Goal: Contribute content

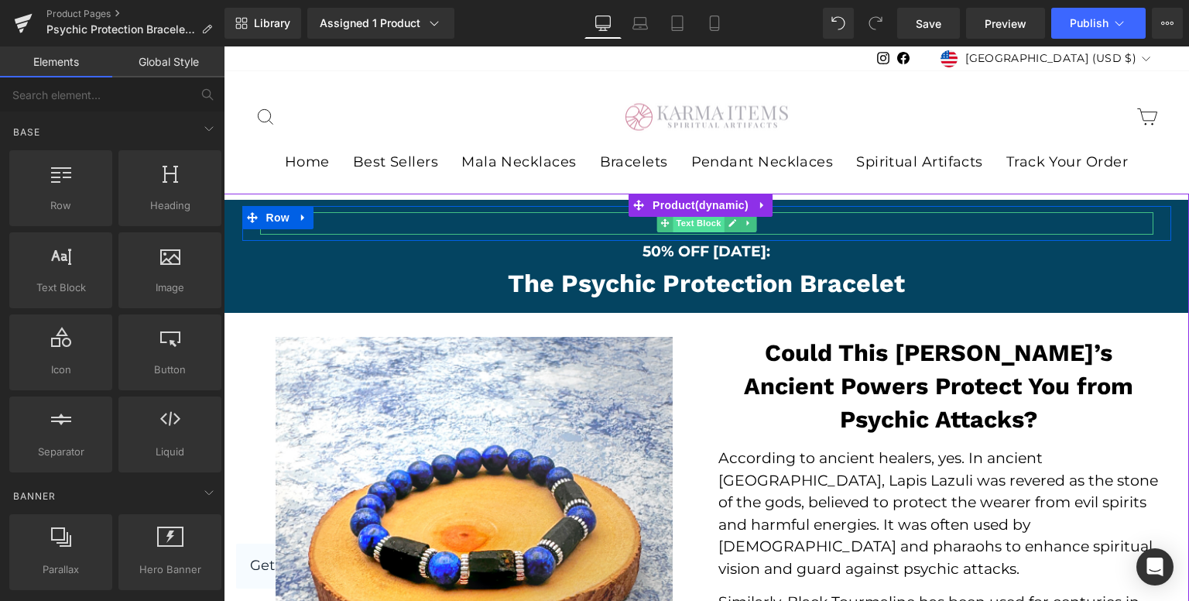
click at [702, 223] on span "Text Block" at bounding box center [698, 223] width 51 height 19
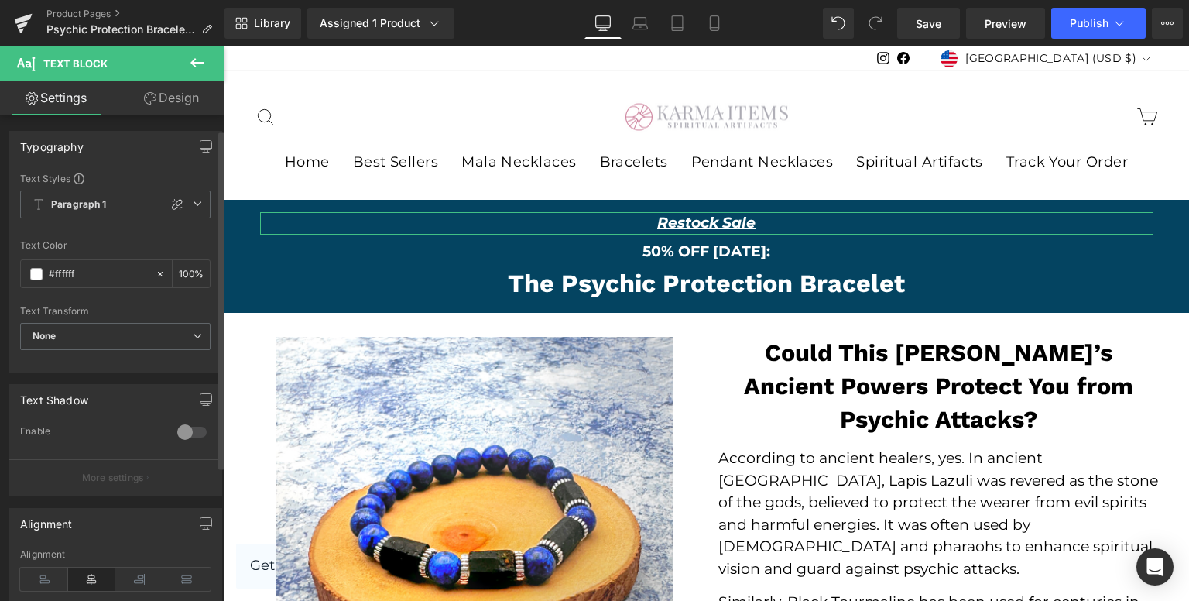
scroll to position [77, 0]
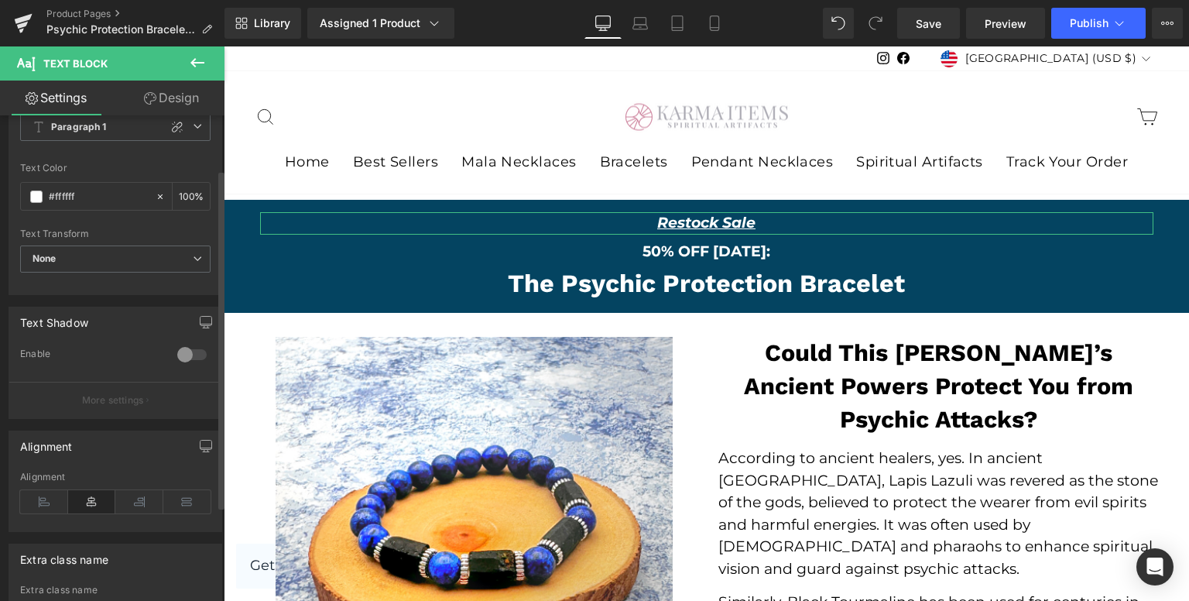
click at [139, 245] on span "None" at bounding box center [115, 258] width 190 height 27
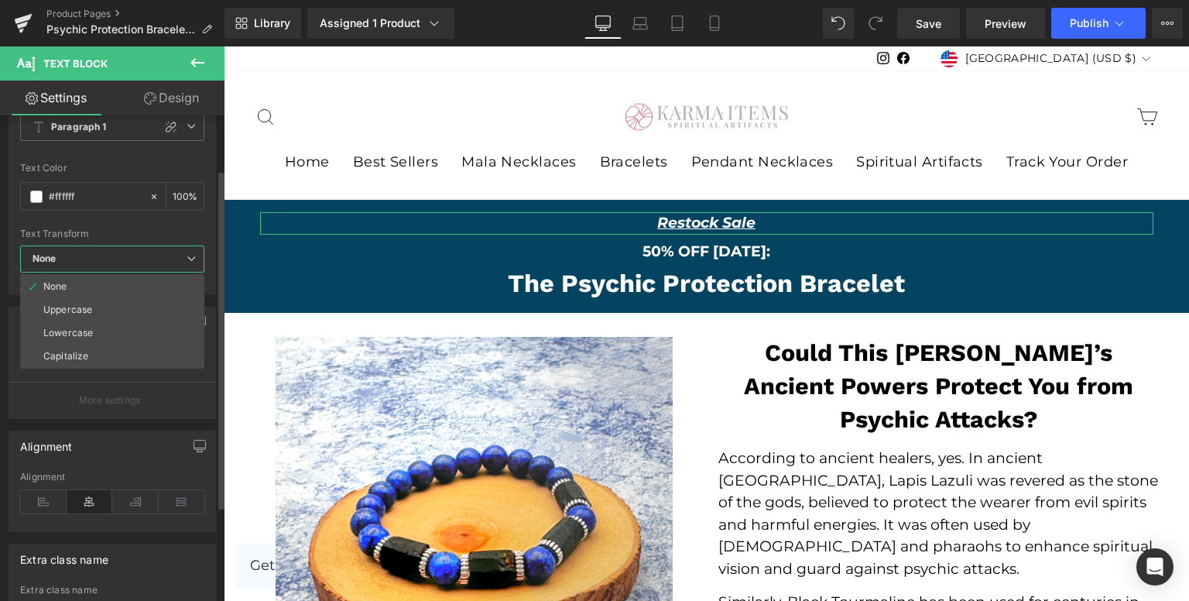
click at [139, 245] on span "None" at bounding box center [112, 258] width 184 height 27
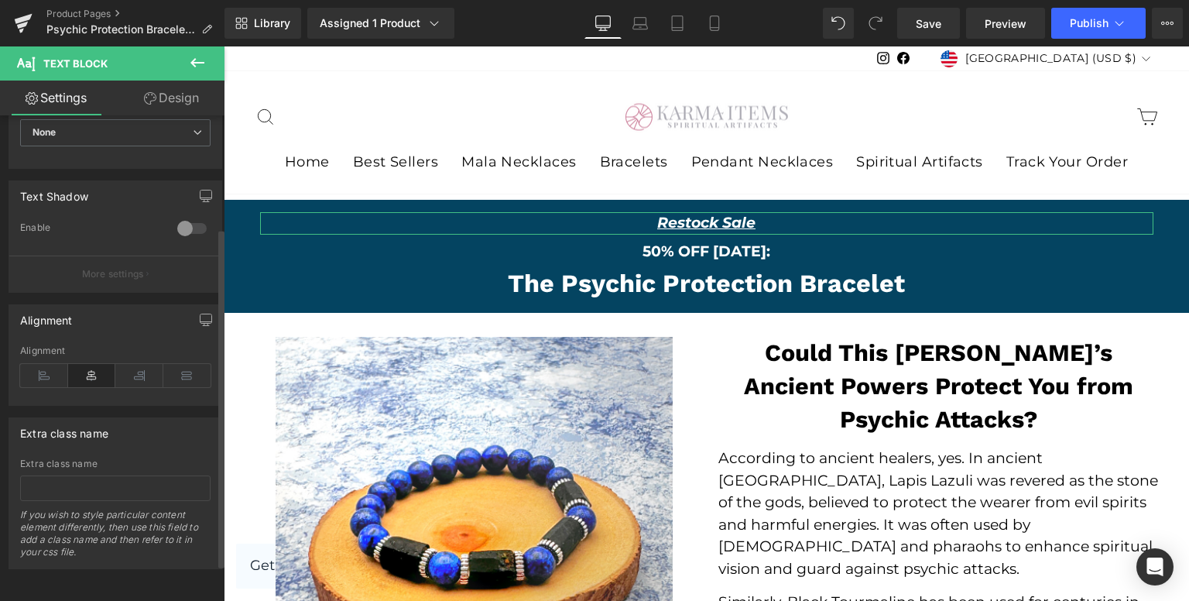
scroll to position [0, 0]
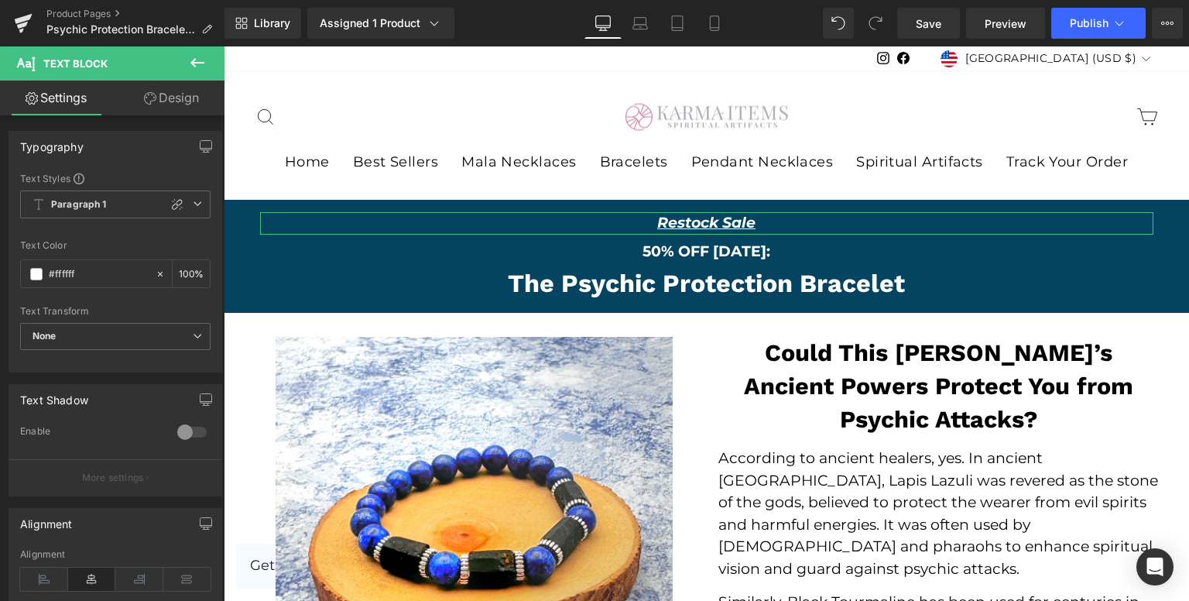
click at [152, 98] on icon at bounding box center [150, 98] width 12 height 12
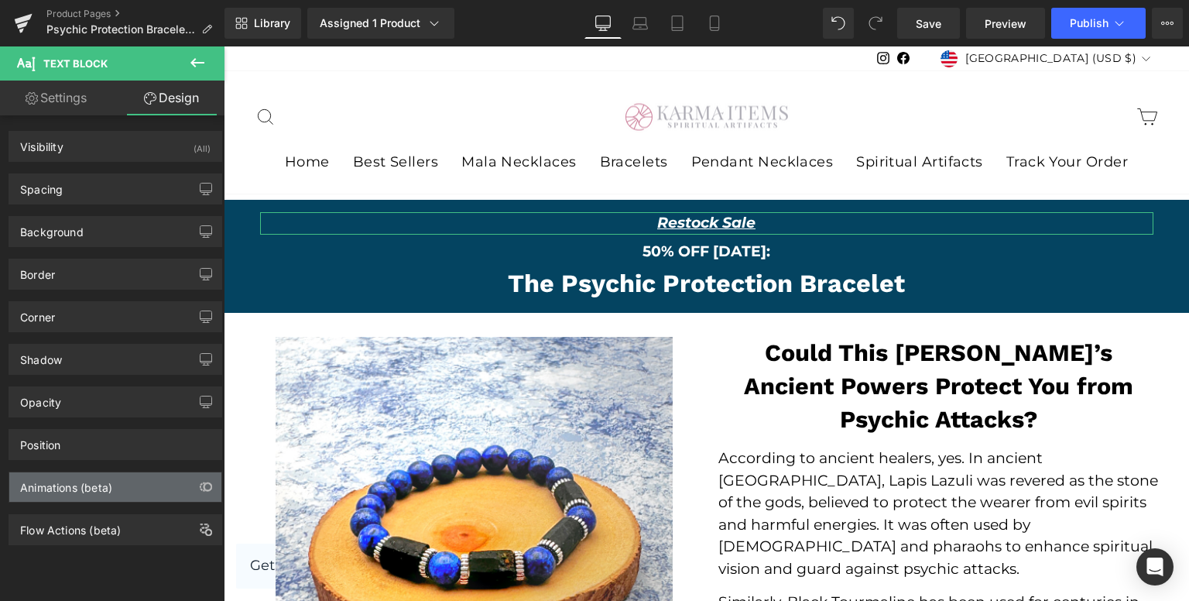
click at [98, 481] on div "Animations (beta)" at bounding box center [66, 483] width 92 height 22
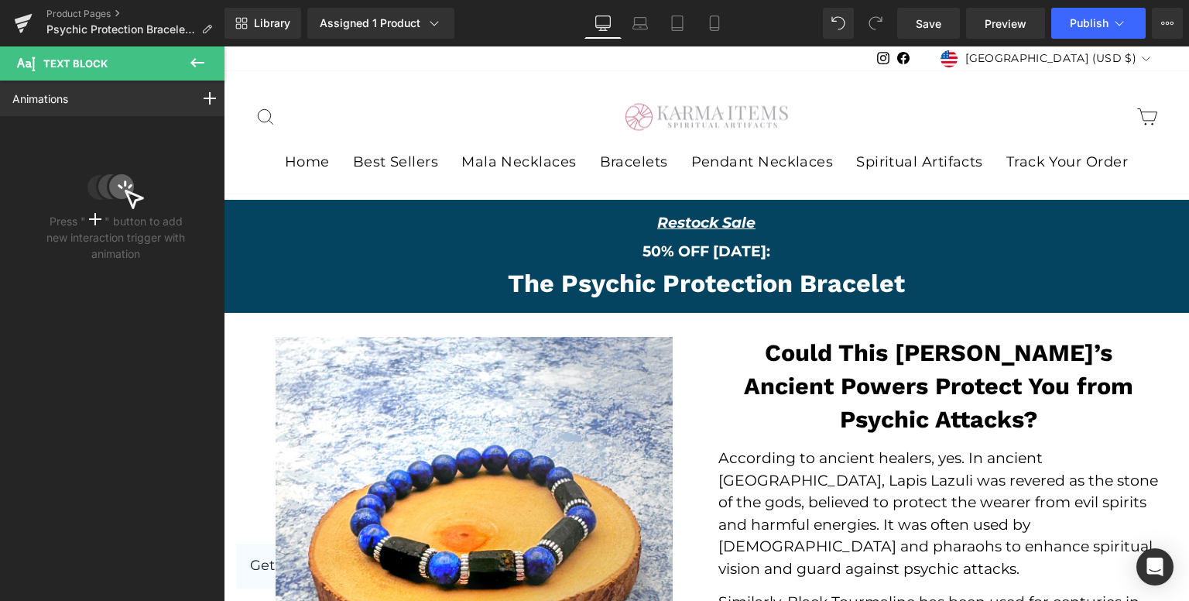
click at [192, 63] on icon at bounding box center [197, 62] width 14 height 9
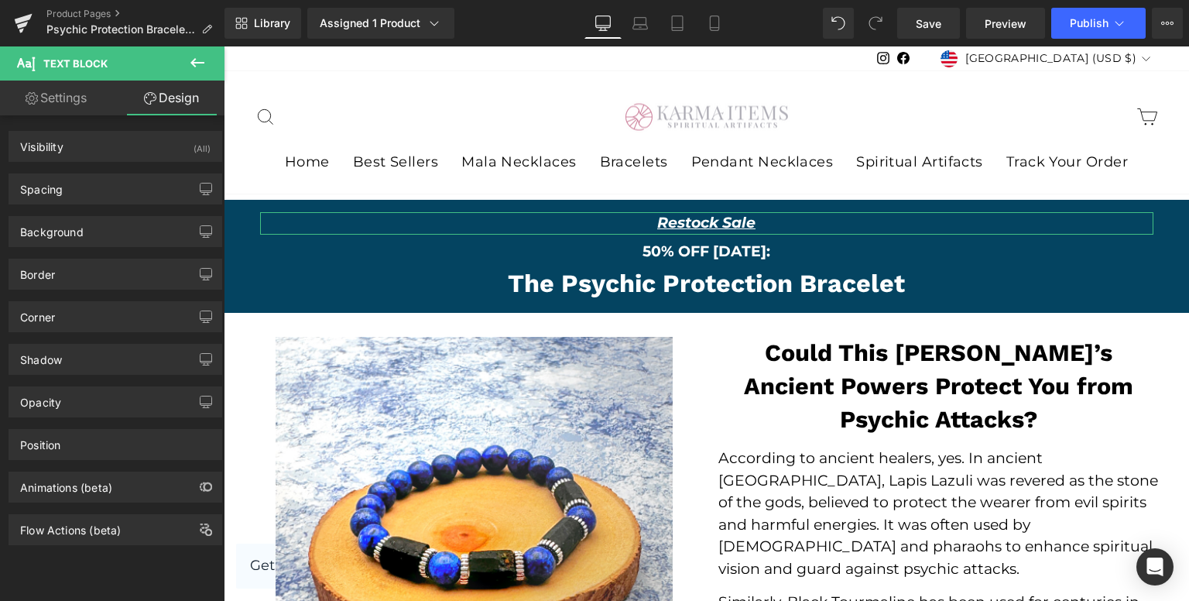
click at [69, 100] on link "Settings" at bounding box center [56, 97] width 112 height 35
type input "100"
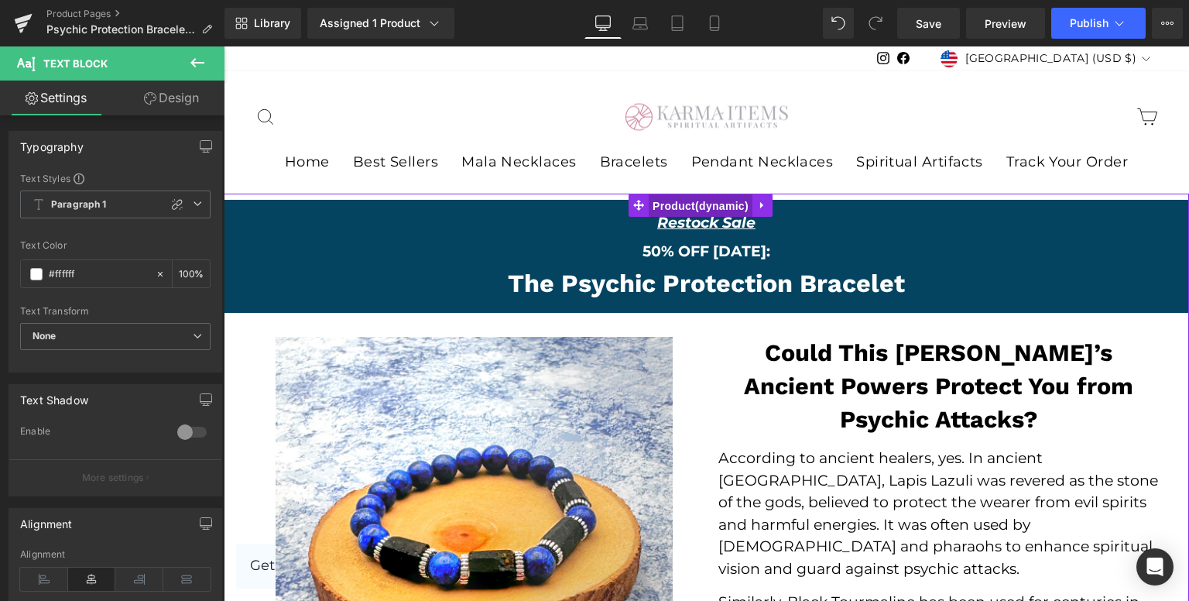
click at [748, 205] on span "Product" at bounding box center [701, 205] width 104 height 23
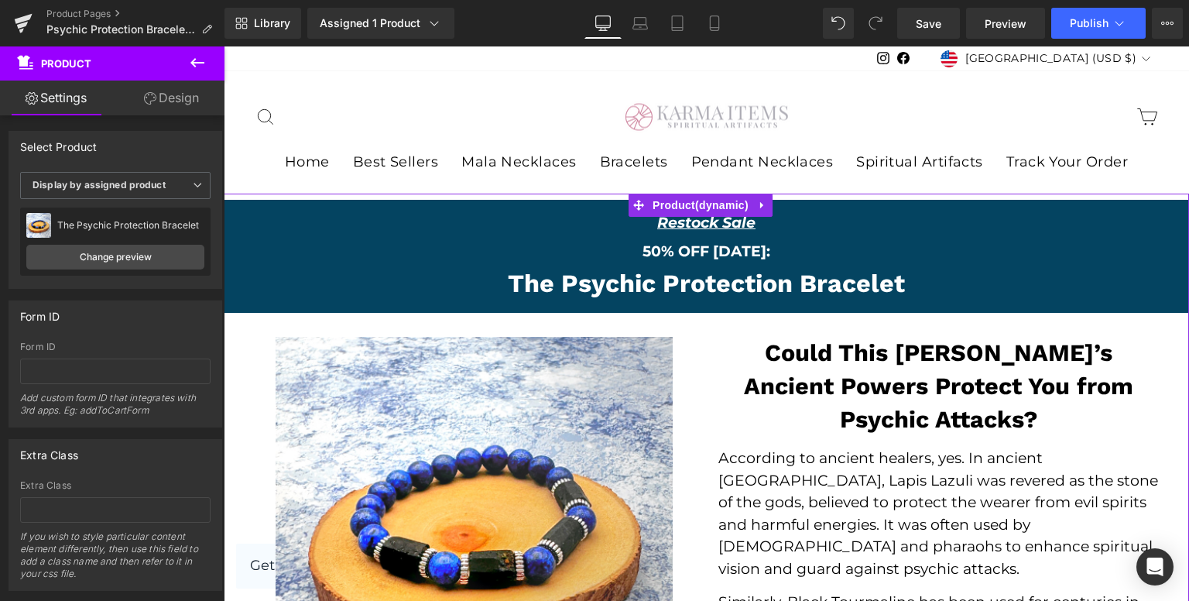
click at [154, 103] on icon at bounding box center [150, 98] width 12 height 12
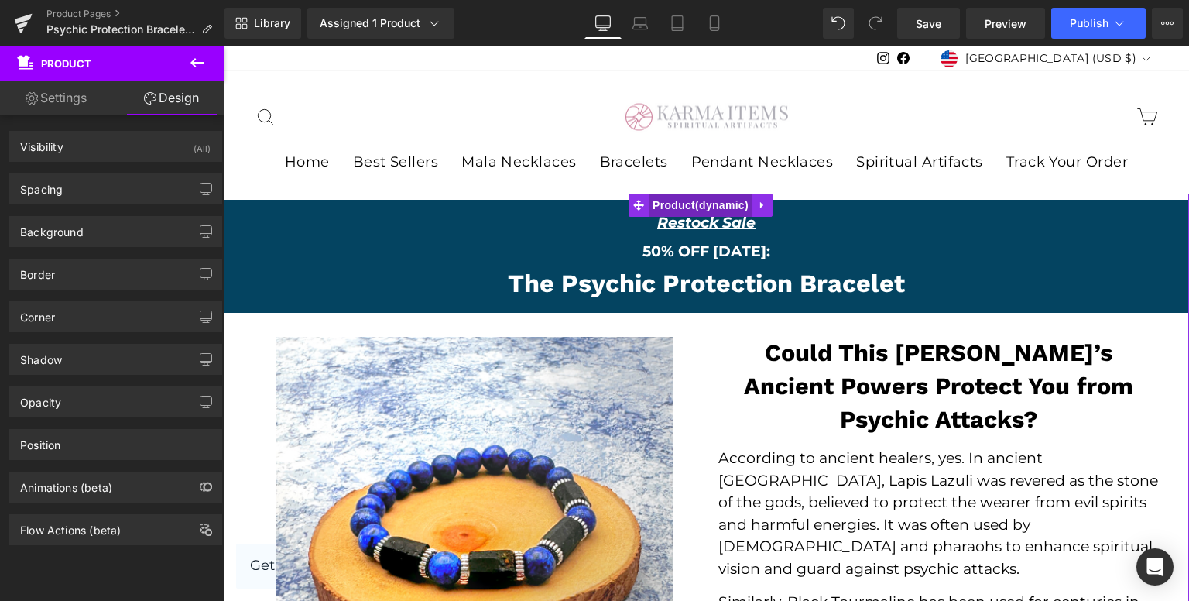
click at [685, 207] on span "Product" at bounding box center [701, 204] width 104 height 23
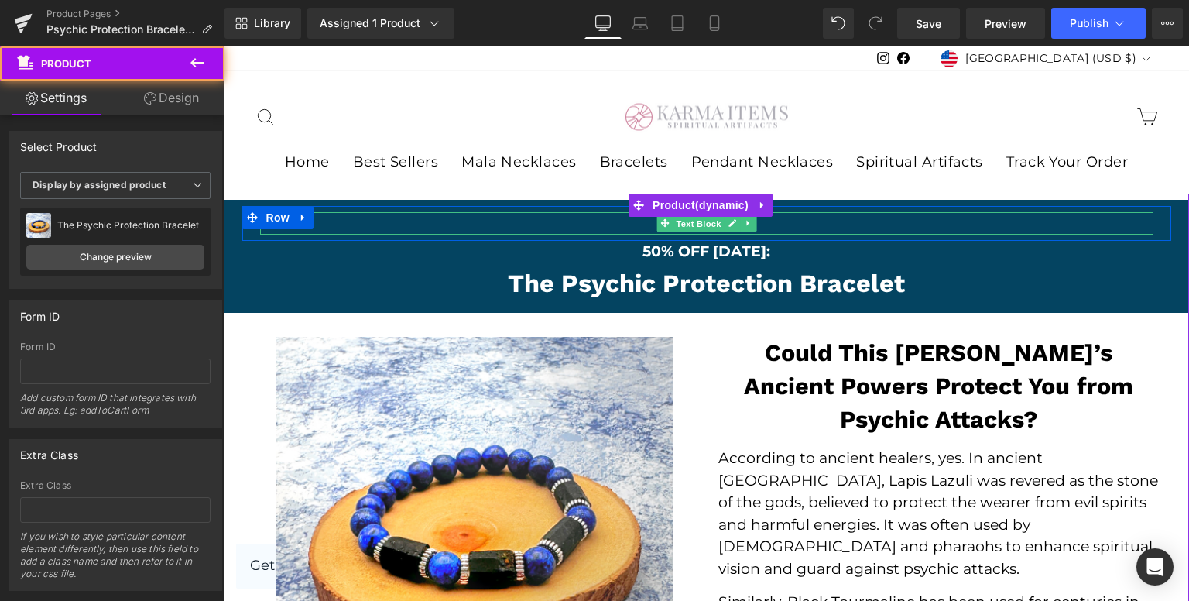
click at [678, 228] on span "Text Block" at bounding box center [698, 223] width 51 height 19
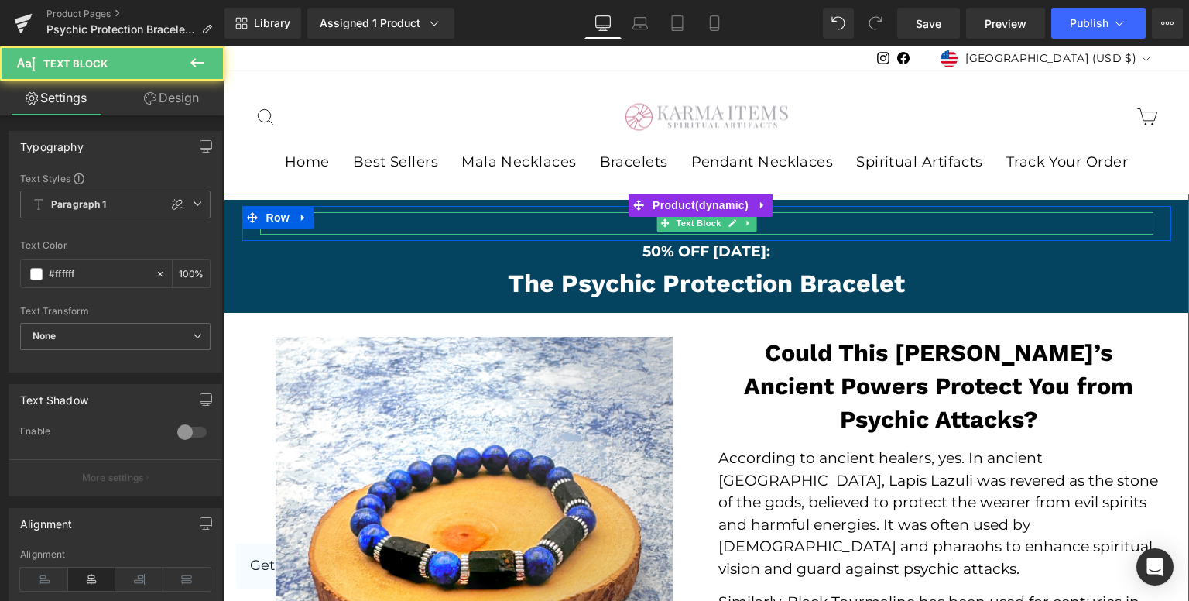
click at [613, 224] on p "Restock Sale" at bounding box center [706, 223] width 893 height 22
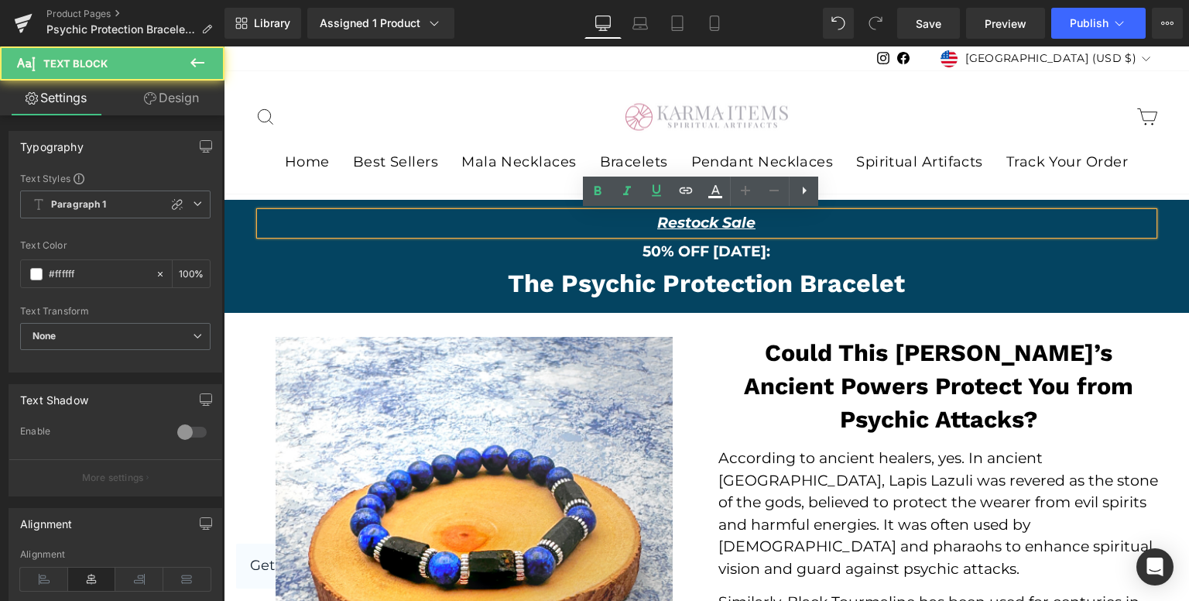
click at [613, 224] on p "Restock Sale" at bounding box center [706, 223] width 893 height 22
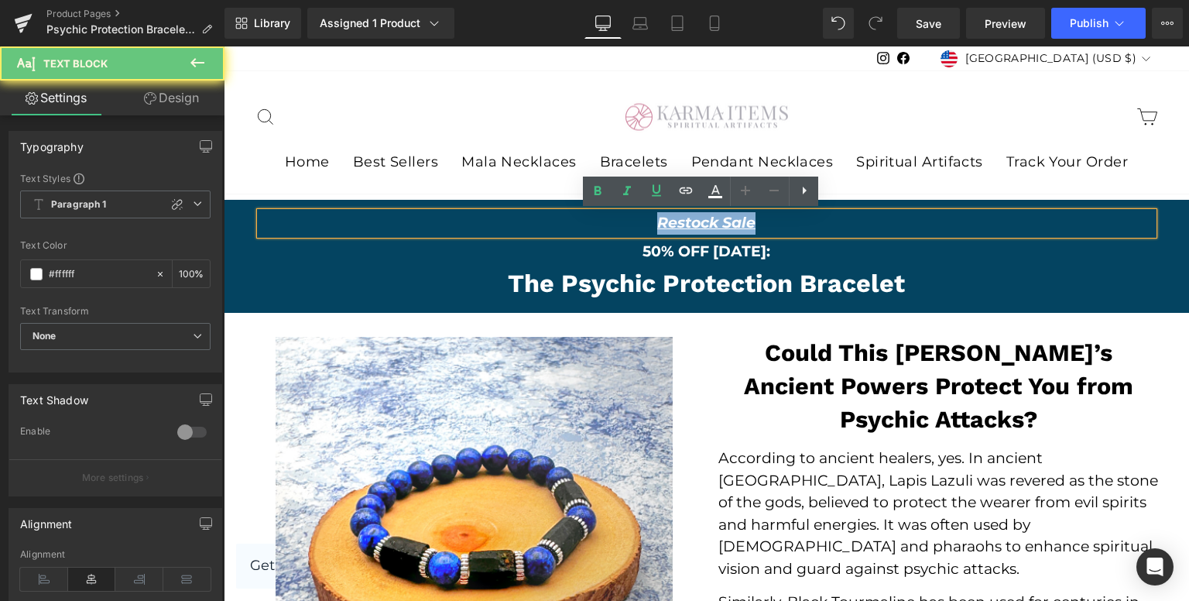
click at [613, 224] on p "Restock Sale" at bounding box center [706, 223] width 893 height 22
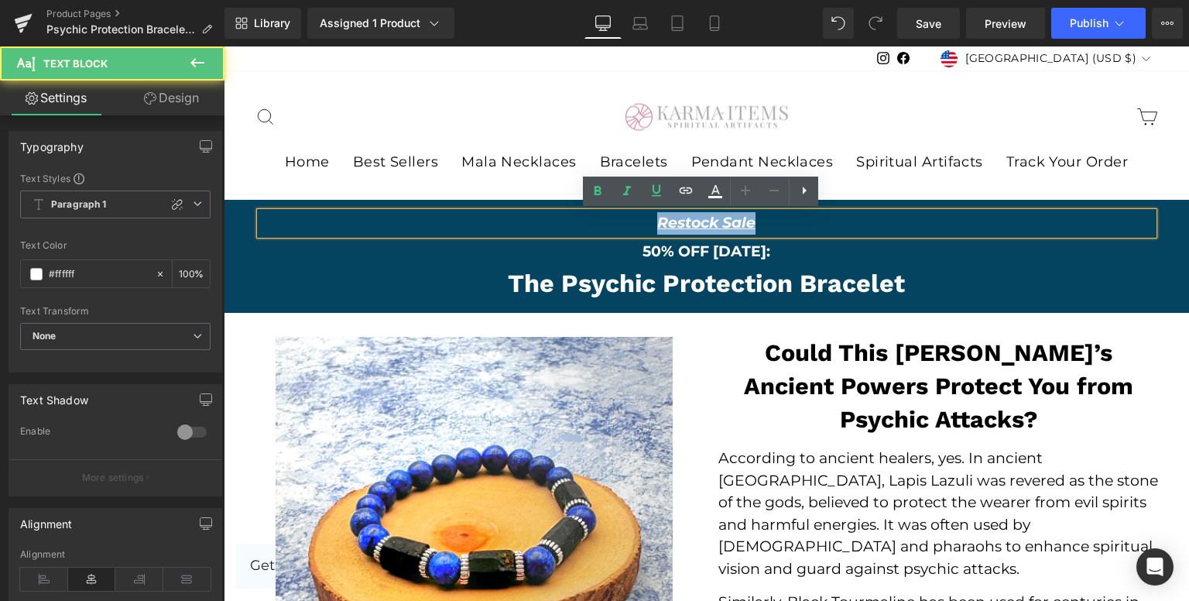
click at [616, 224] on p "Restock Sale" at bounding box center [706, 223] width 893 height 22
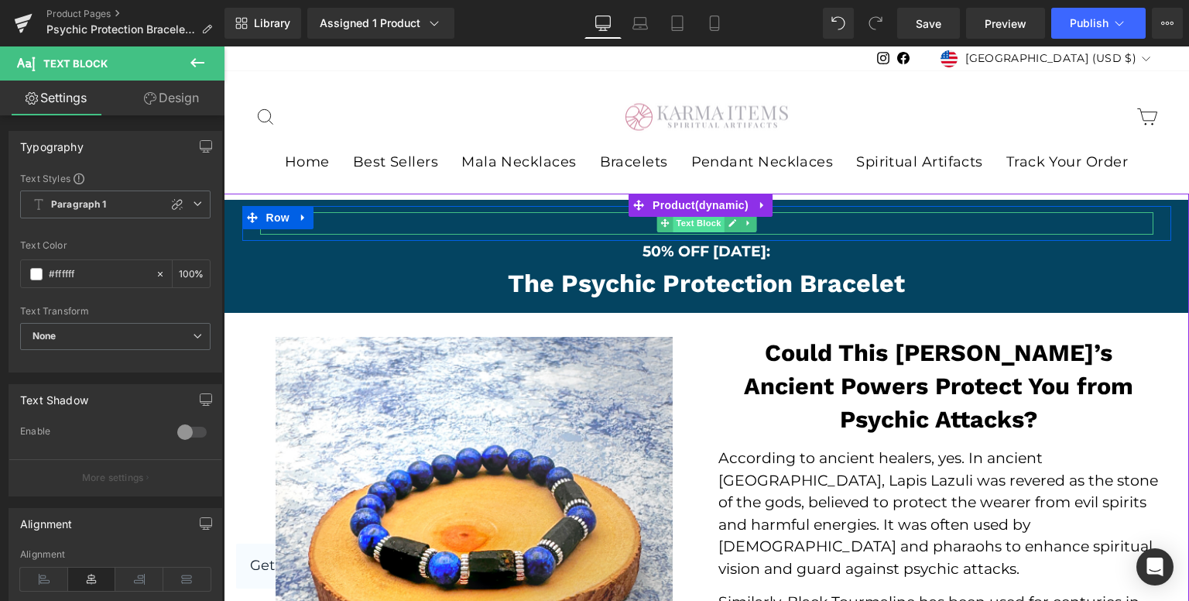
click at [673, 222] on span "Text Block" at bounding box center [698, 223] width 51 height 19
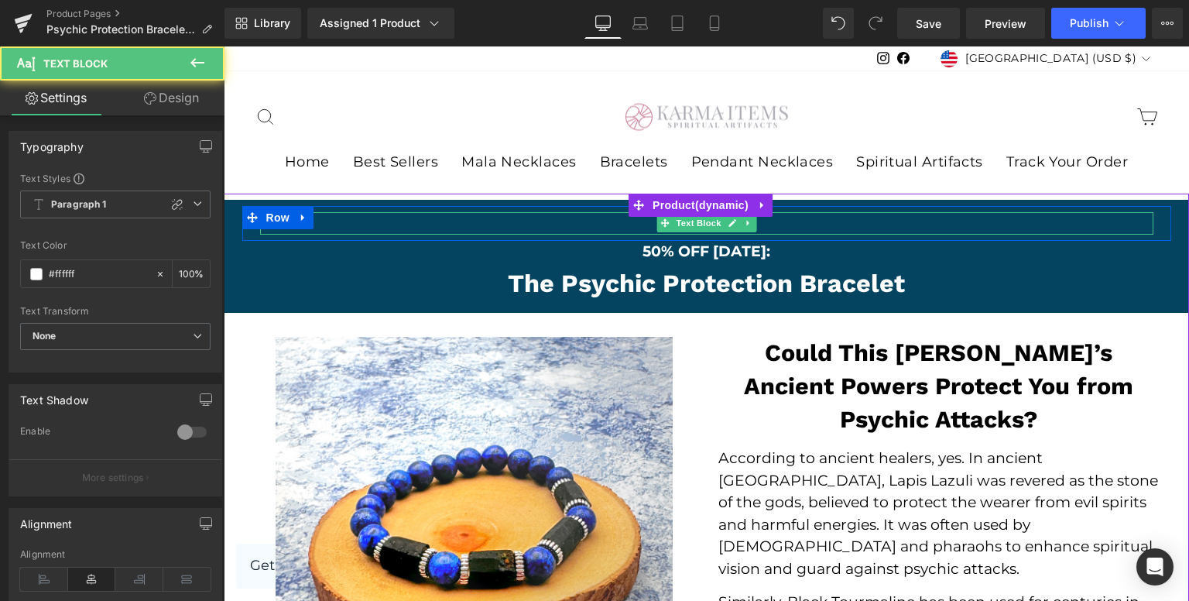
click at [551, 219] on p "Restock Sale" at bounding box center [706, 223] width 893 height 22
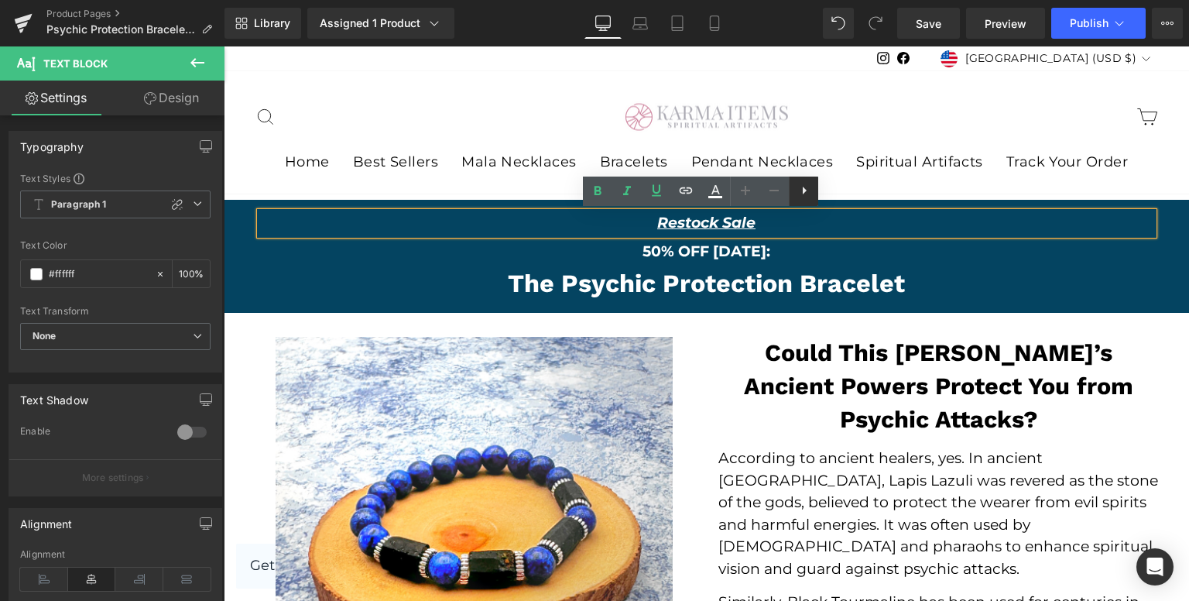
click at [805, 190] on icon at bounding box center [805, 191] width 4 height 8
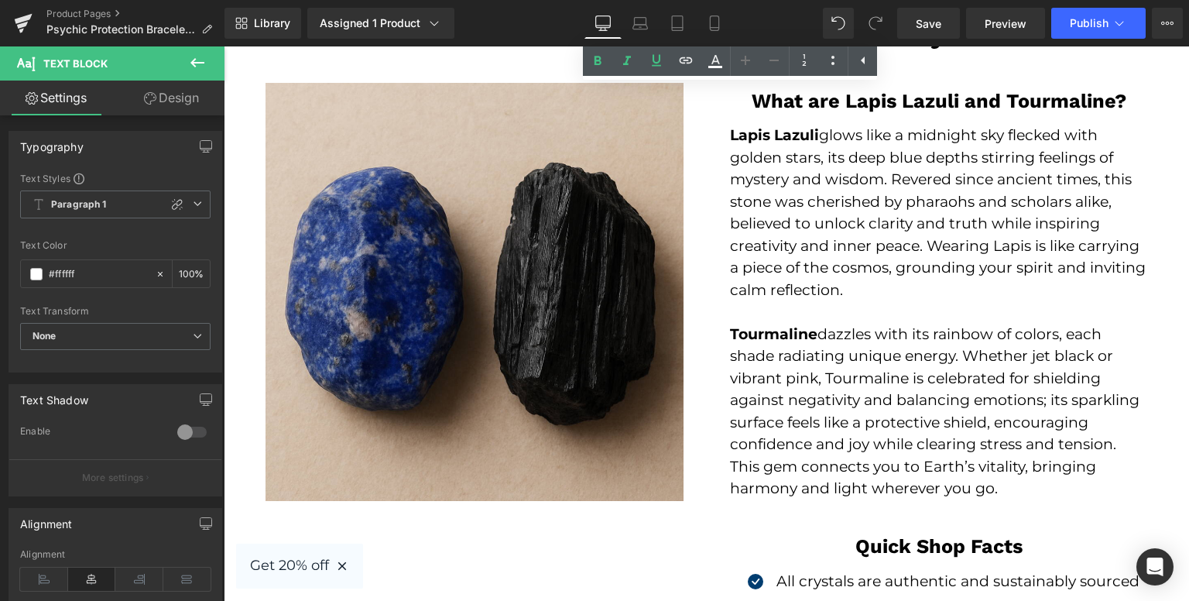
scroll to position [2615, 0]
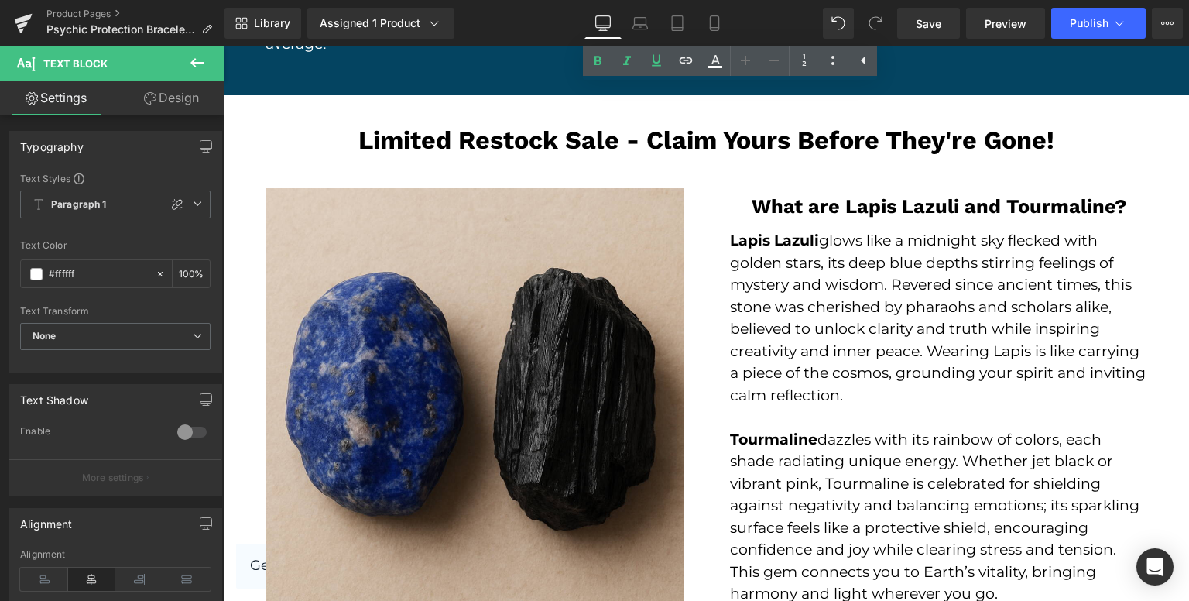
click at [876, 298] on p "Lapis Lazuli glows like a midnight sky flecked with golden stars, its deep blue…" at bounding box center [939, 318] width 418 height 176
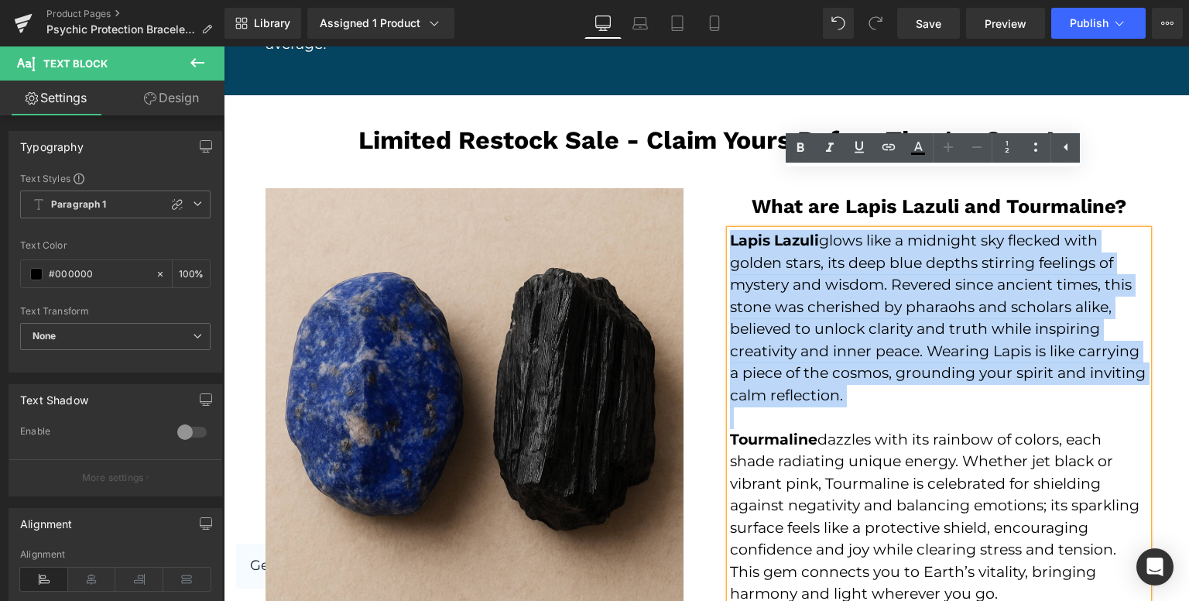
click at [730, 231] on strong "Lapis Lazuli" at bounding box center [774, 240] width 89 height 18
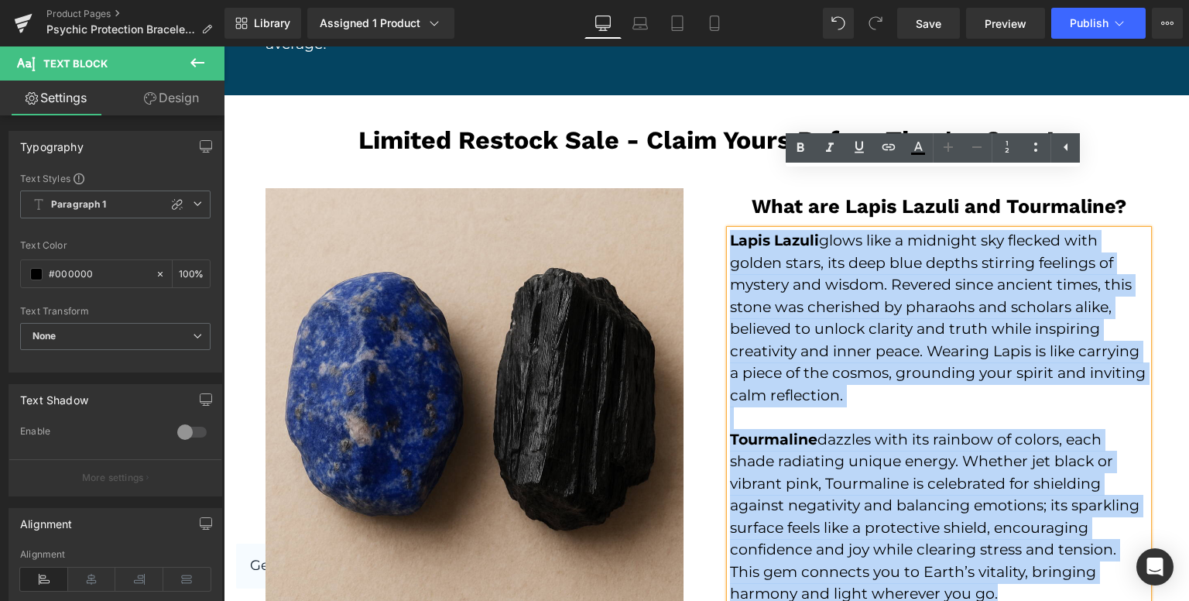
drag, startPoint x: 723, startPoint y: 183, endPoint x: 1063, endPoint y: 527, distance: 483.8
click at [1063, 527] on div "Lapis Lazuli glows like a midnight sky flecked with golden stars, its deep blue…" at bounding box center [939, 428] width 418 height 397
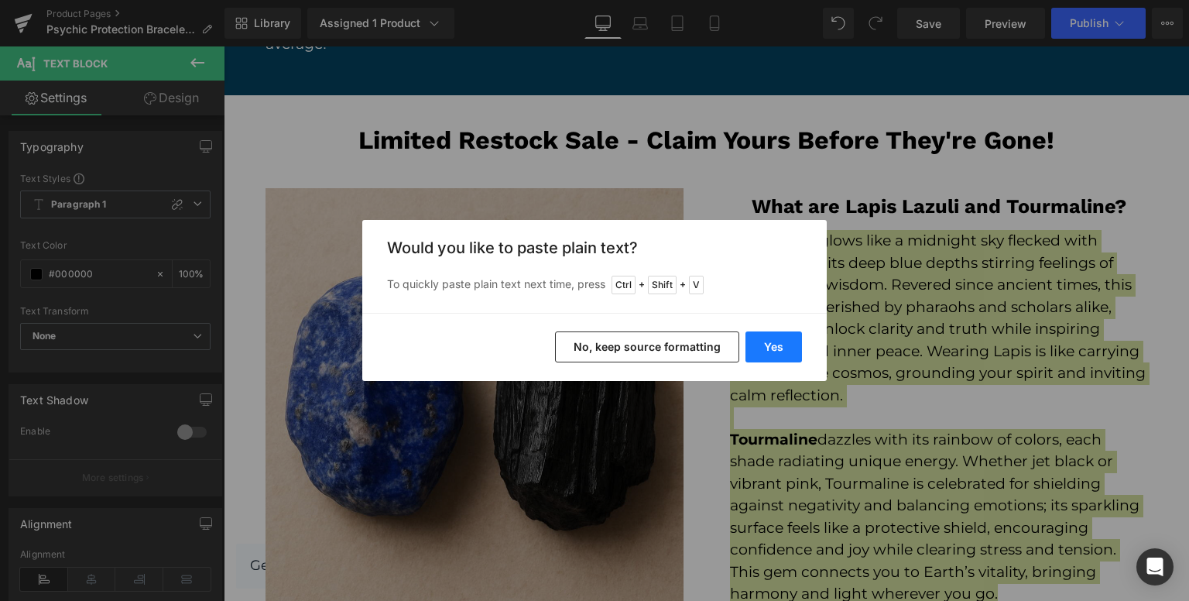
click at [750, 342] on button "Yes" at bounding box center [773, 346] width 57 height 31
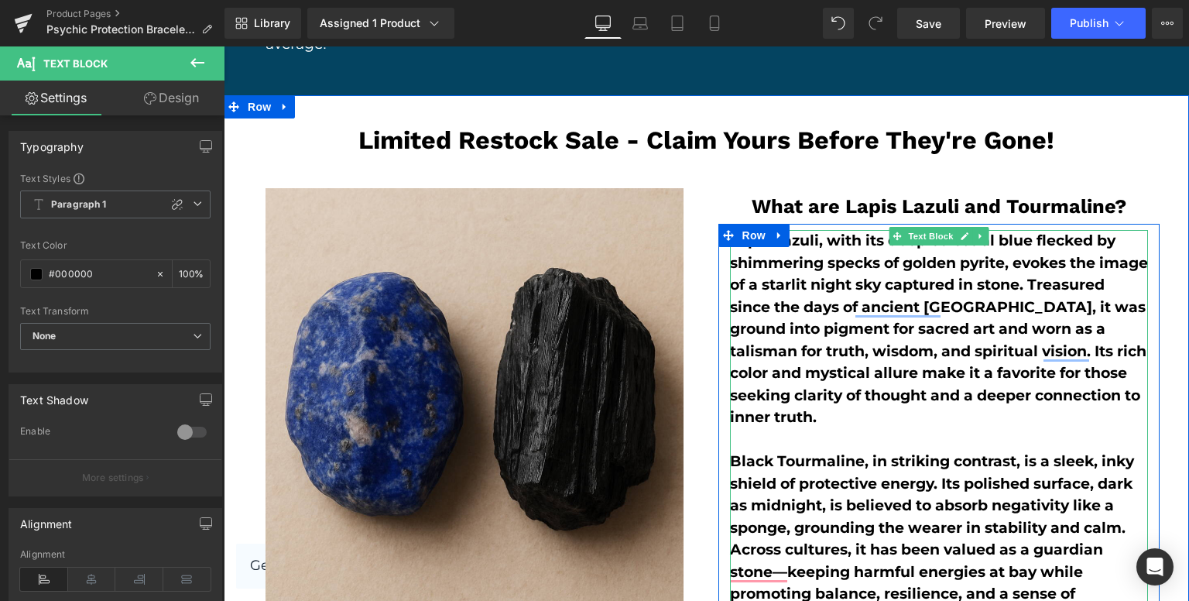
click at [827, 231] on b "Lapis Lazuli, with its deep celestial blue flecked by shimmering specks of gold…" at bounding box center [939, 328] width 418 height 194
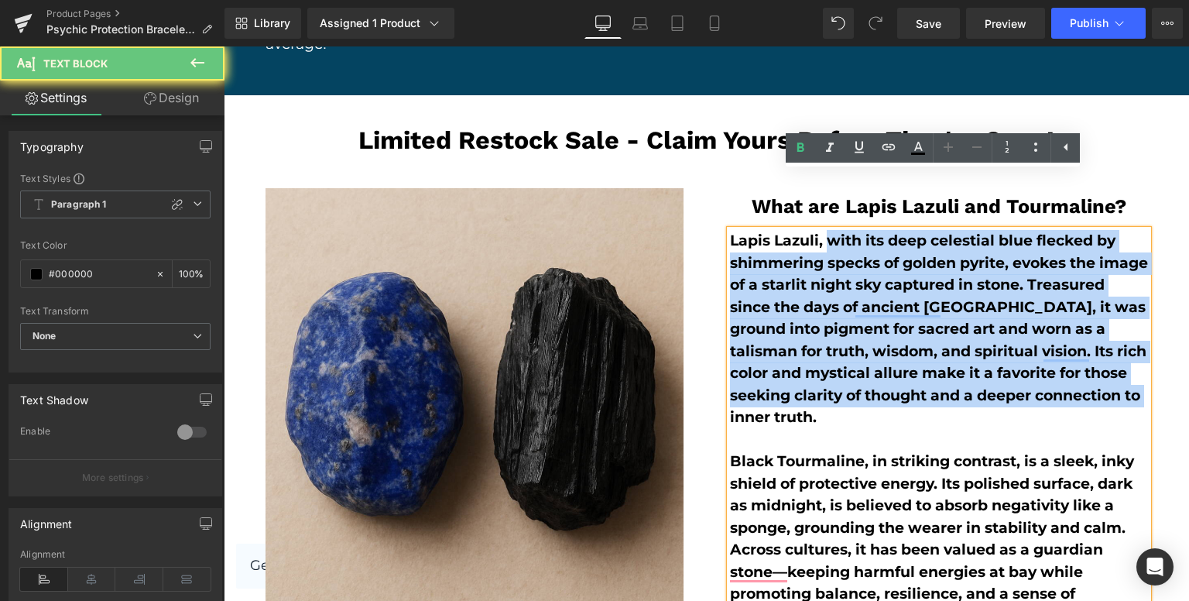
drag, startPoint x: 820, startPoint y: 183, endPoint x: 957, endPoint y: 357, distance: 221.0
click at [957, 357] on p "Lapis Lazuli, with its deep celestial blue flecked by shimmering specks of gold…" at bounding box center [939, 329] width 418 height 199
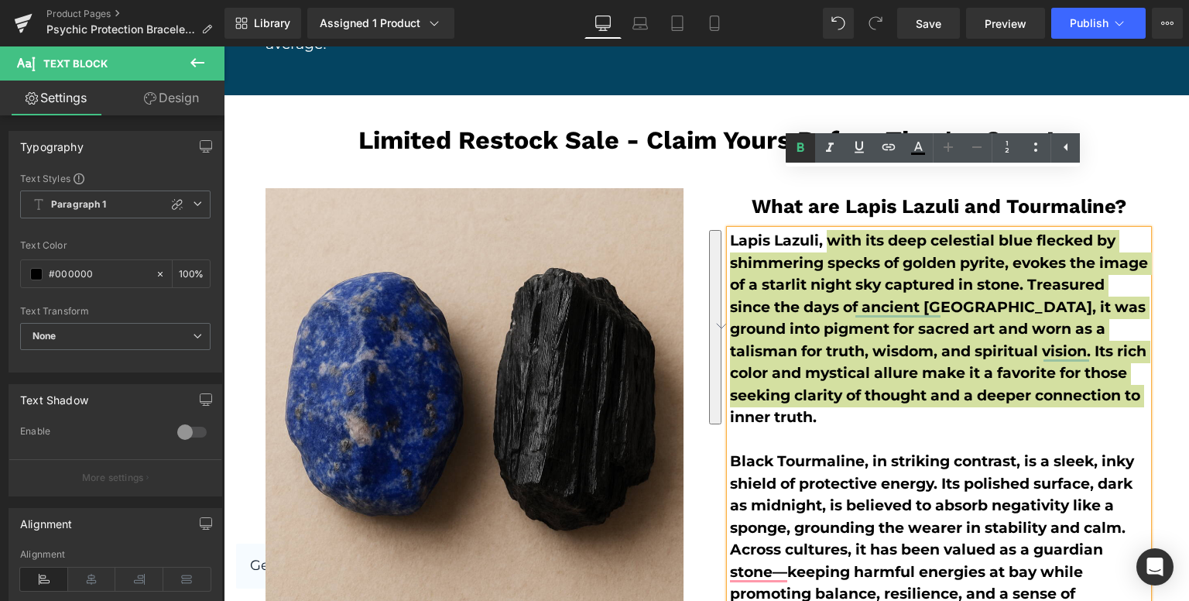
click at [799, 146] on icon at bounding box center [800, 148] width 19 height 19
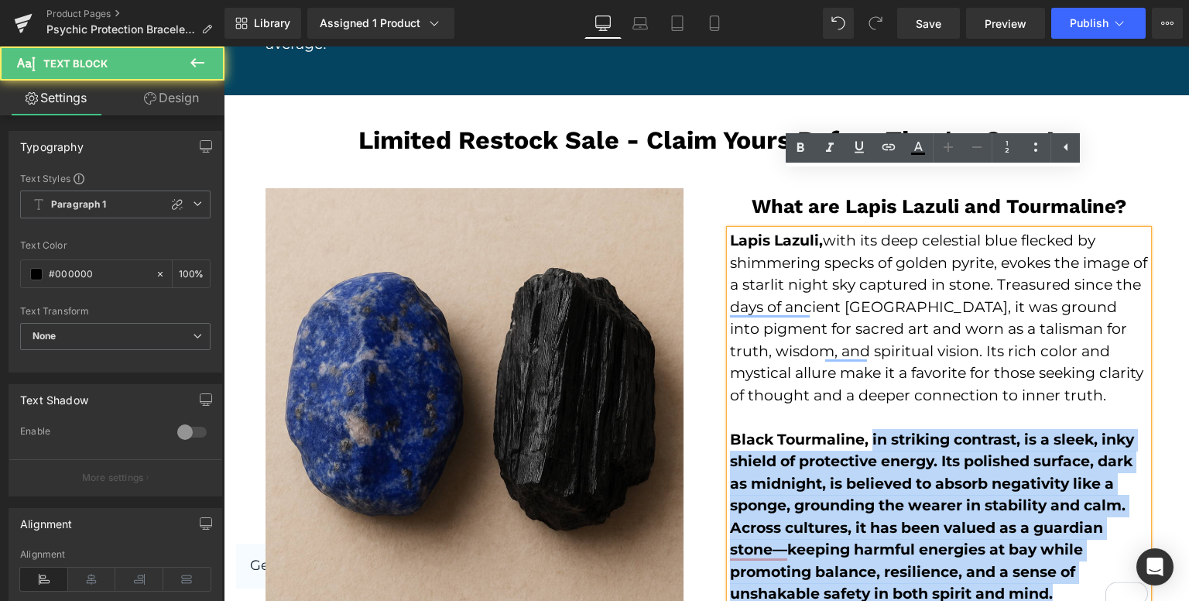
drag, startPoint x: 867, startPoint y: 380, endPoint x: 1081, endPoint y: 533, distance: 263.5
click at [1081, 533] on p "Black Tourmaline, in striking contrast, is a sleek, inky shield of protective e…" at bounding box center [939, 517] width 418 height 176
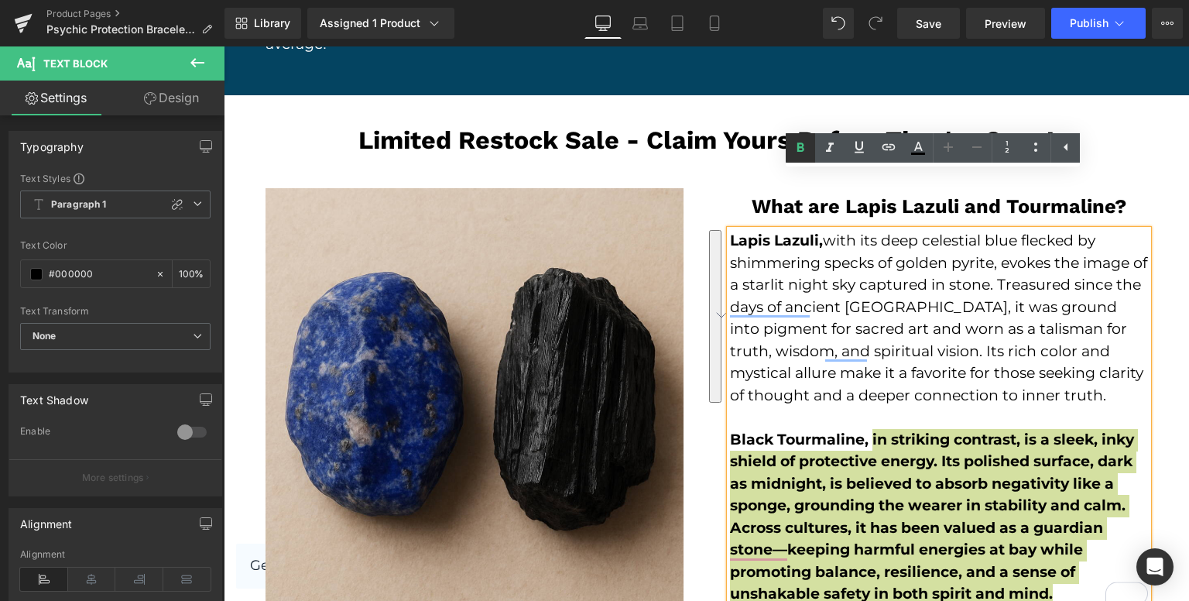
click at [805, 152] on icon at bounding box center [800, 148] width 19 height 19
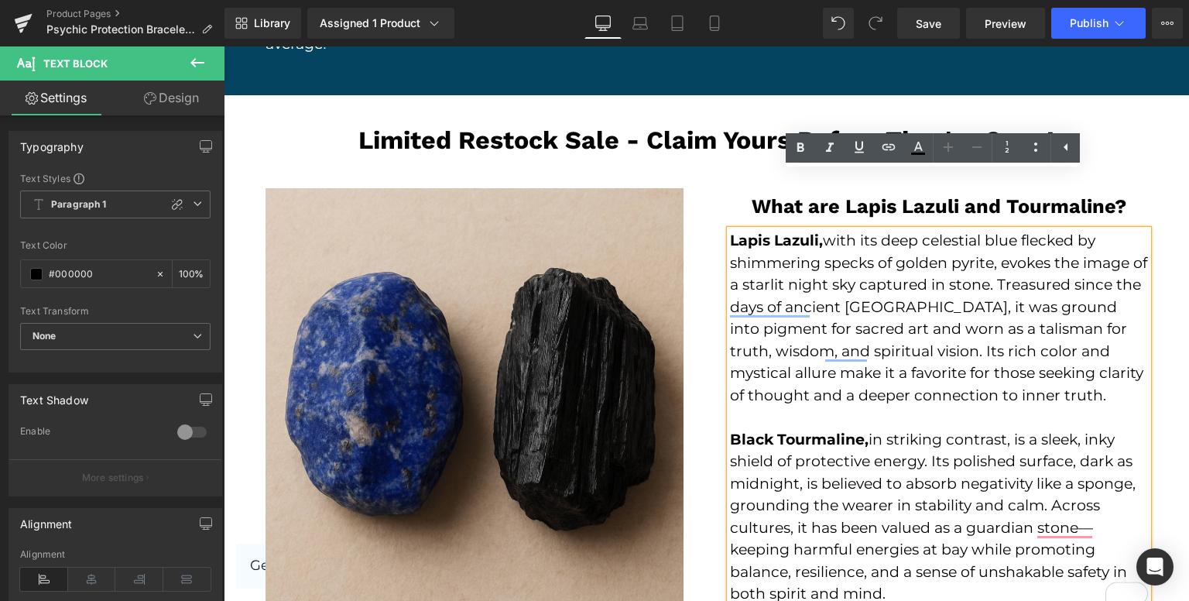
click at [561, 332] on img at bounding box center [474, 409] width 418 height 443
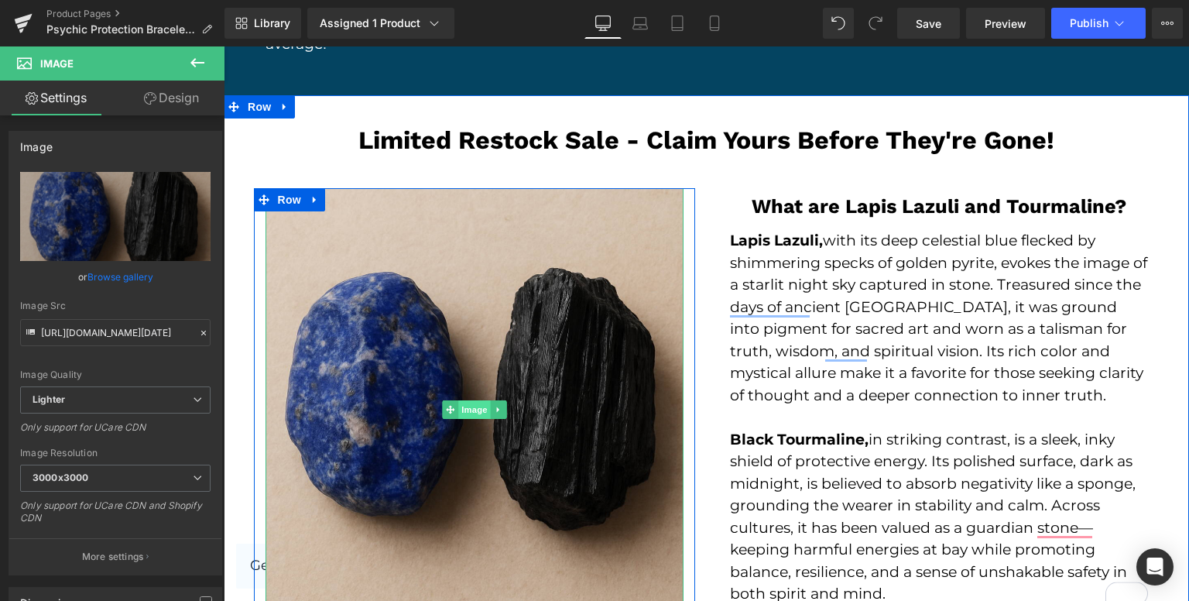
click at [470, 400] on span "Image" at bounding box center [474, 409] width 33 height 19
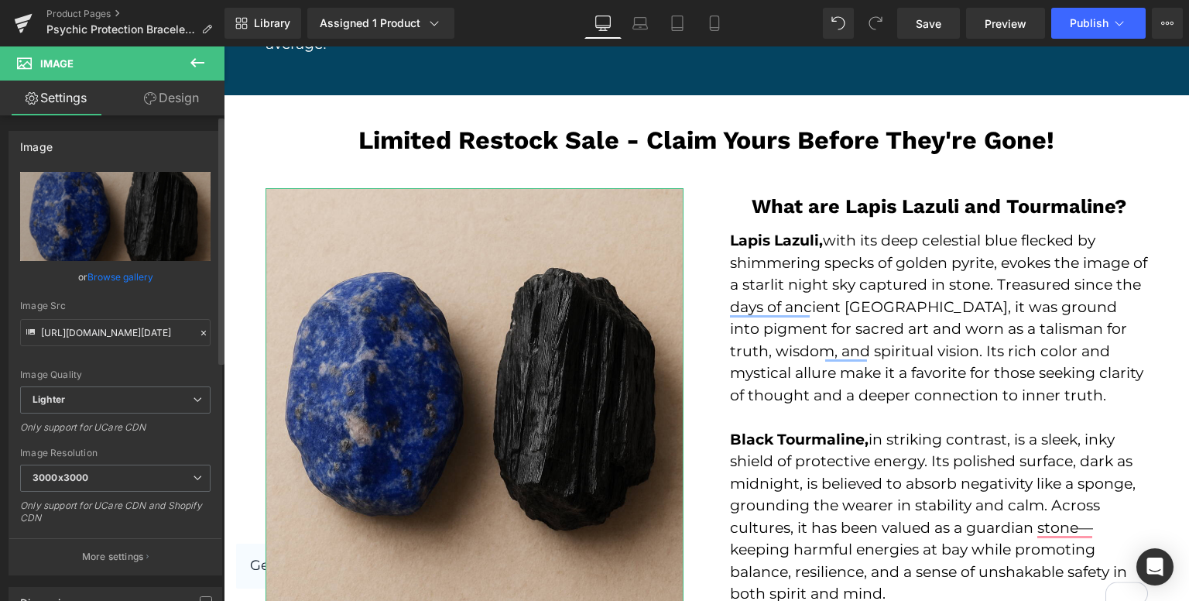
click at [128, 276] on link "Browse gallery" at bounding box center [120, 276] width 66 height 27
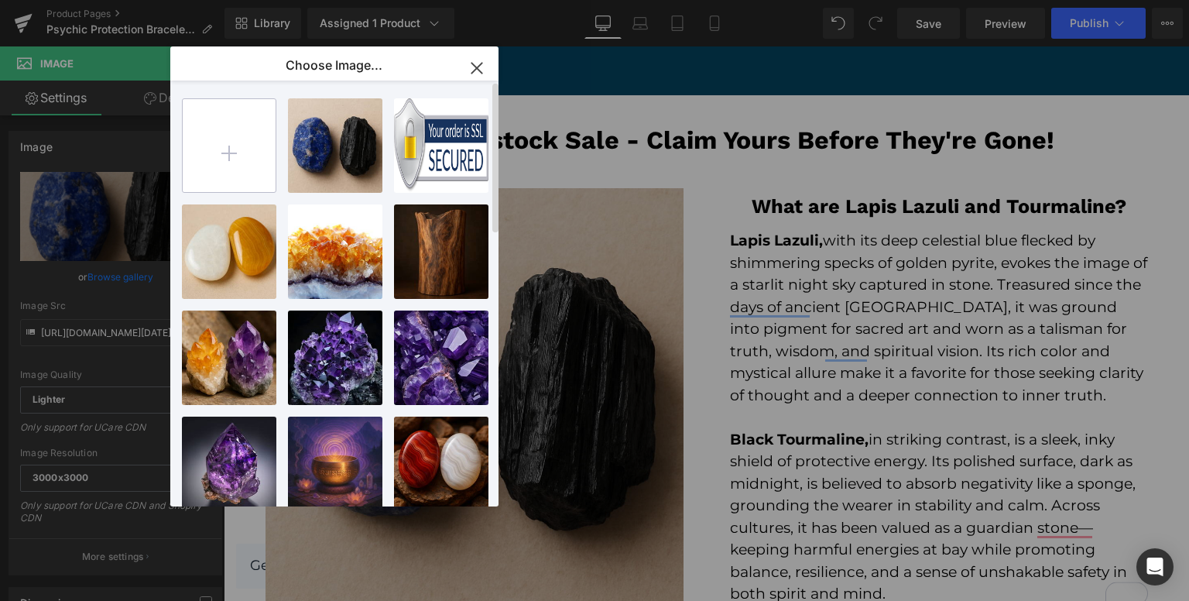
click at [226, 137] on input "file" at bounding box center [229, 145] width 93 height 93
type input "C:\fakepath\e.yu43081_Extremely_realistic_and_detailed_gigantic_and_beaut_5bd28…"
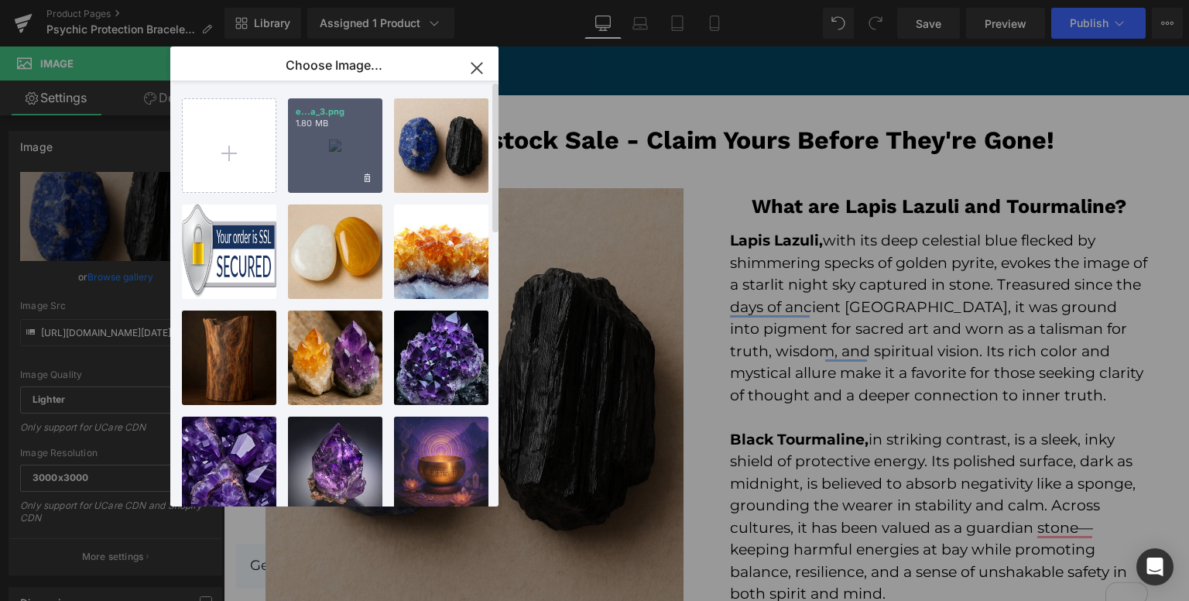
drag, startPoint x: 364, startPoint y: 163, endPoint x: 137, endPoint y: 118, distance: 231.0
click at [364, 163] on div "e...a_3.png 1.80 MB" at bounding box center [335, 145] width 94 height 94
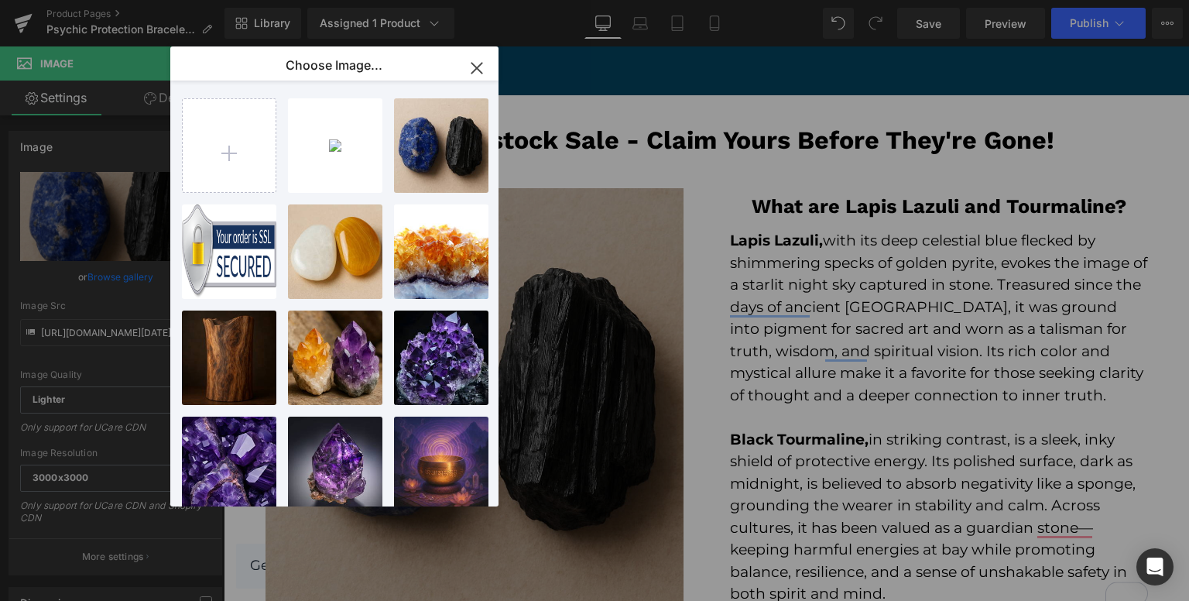
type input "[URL][DOMAIN_NAME]"
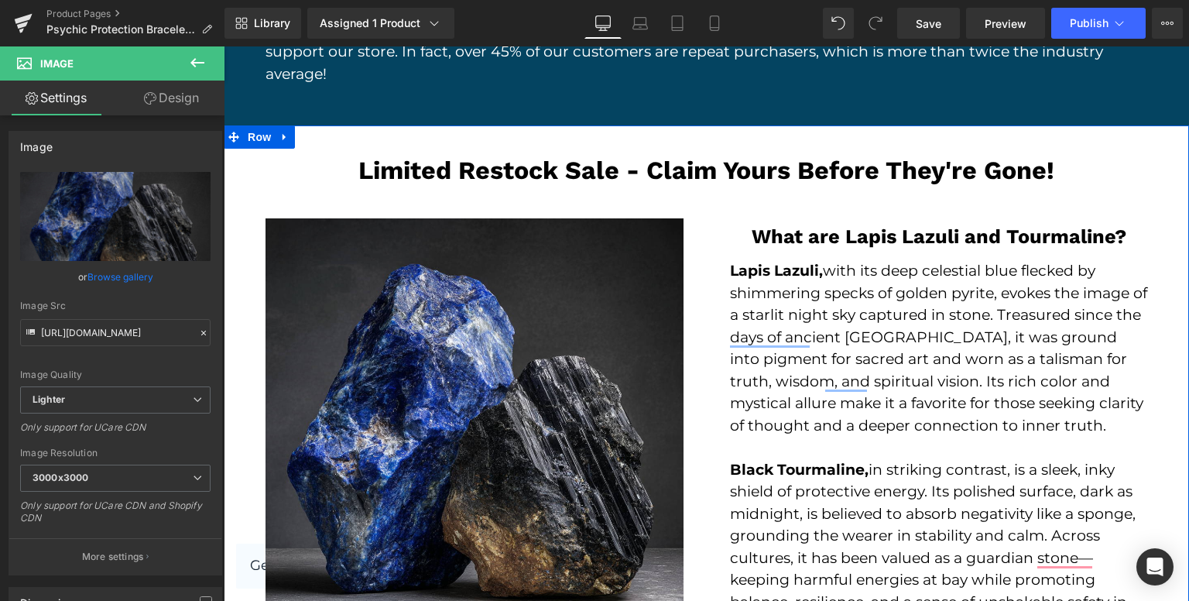
scroll to position [2461, 0]
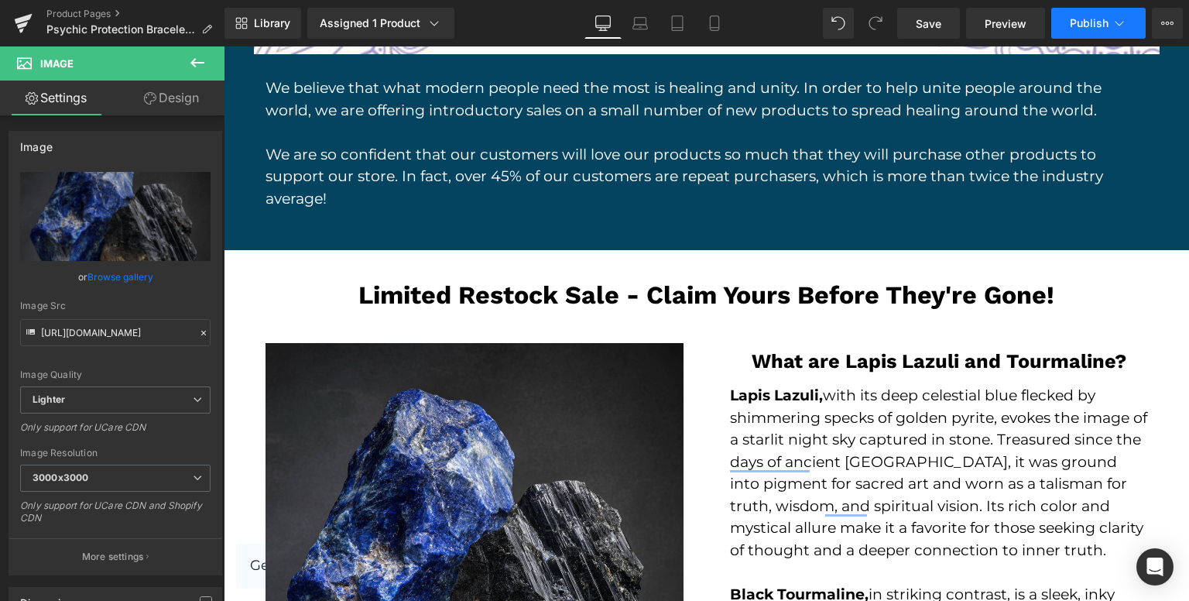
click at [1093, 10] on button "Publish" at bounding box center [1098, 23] width 94 height 31
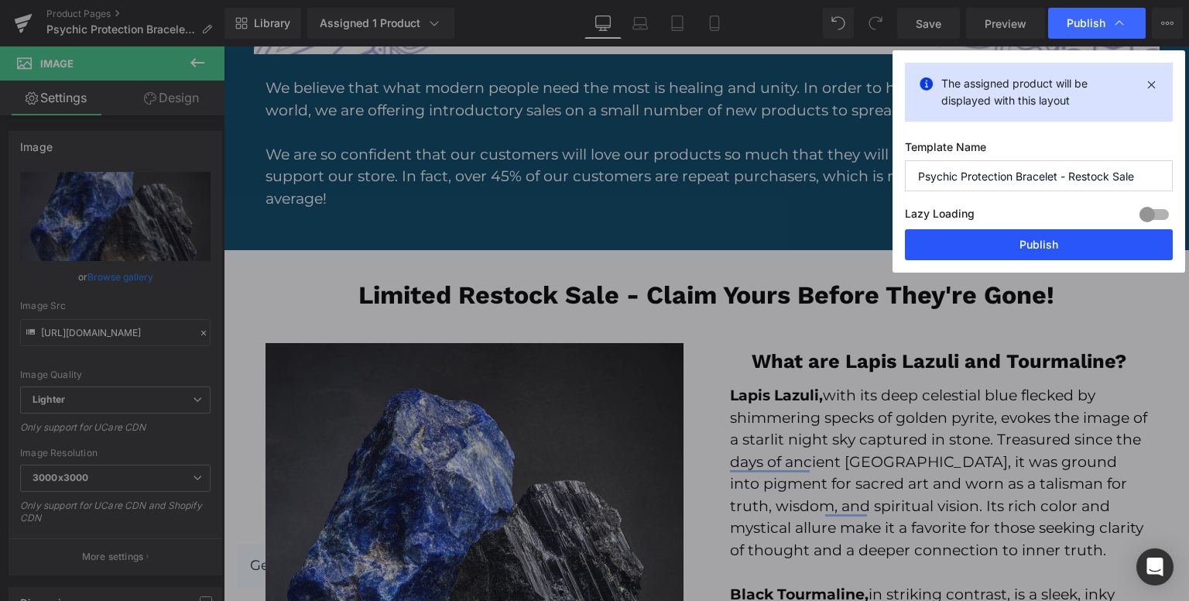
click at [969, 241] on button "Publish" at bounding box center [1039, 244] width 268 height 31
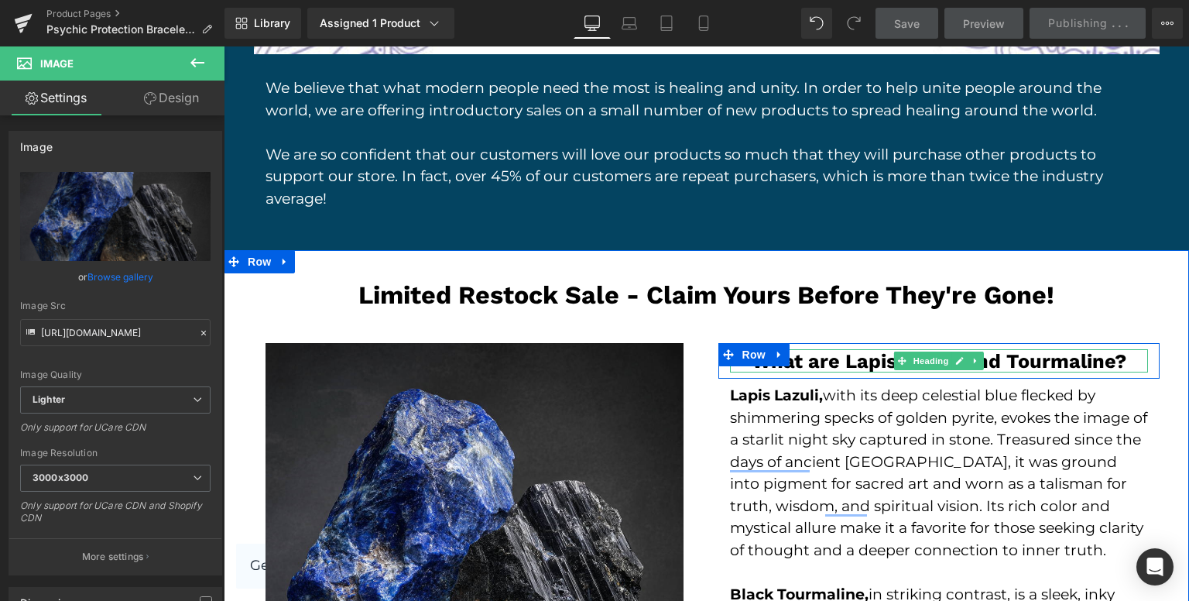
click at [1002, 349] on h3 "What are Lapis Lazuli and Tourmaline?" at bounding box center [939, 360] width 418 height 23
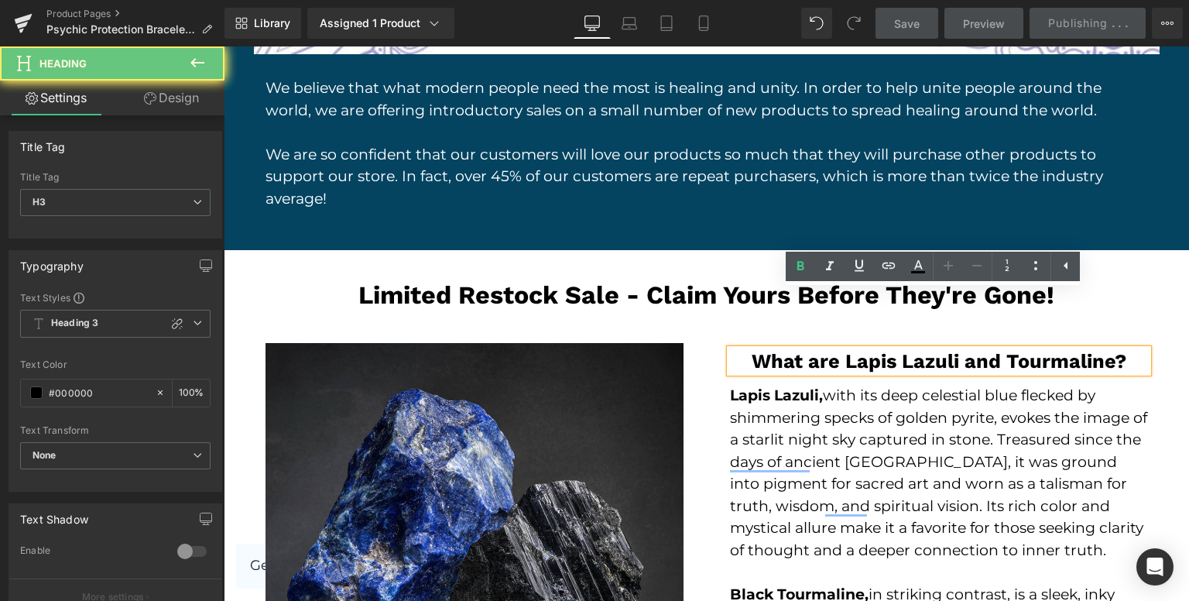
click at [999, 349] on h3 "What are Lapis Lazuli and Tourmaline?" at bounding box center [939, 360] width 418 height 23
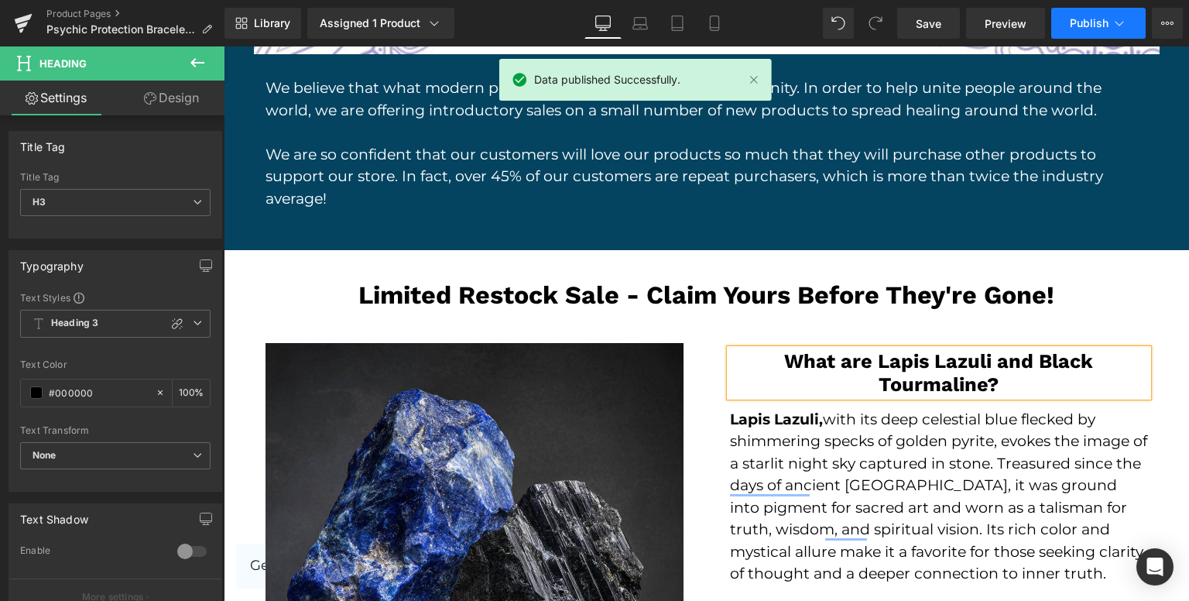
click at [1104, 11] on button "Publish" at bounding box center [1098, 23] width 94 height 31
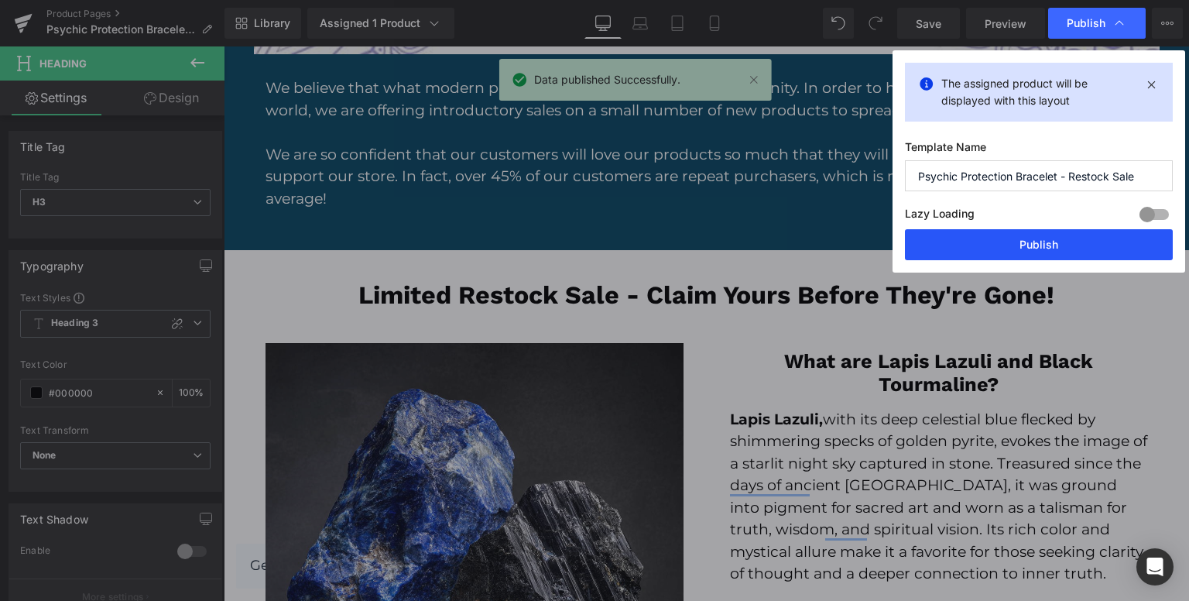
click at [998, 248] on button "Publish" at bounding box center [1039, 244] width 268 height 31
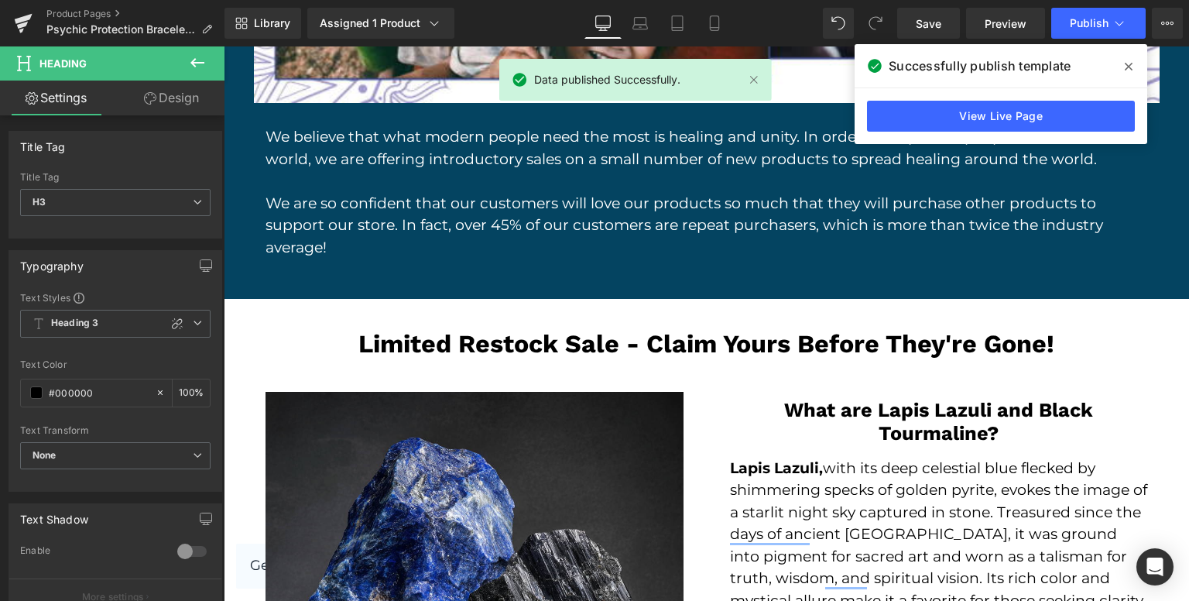
scroll to position [2306, 0]
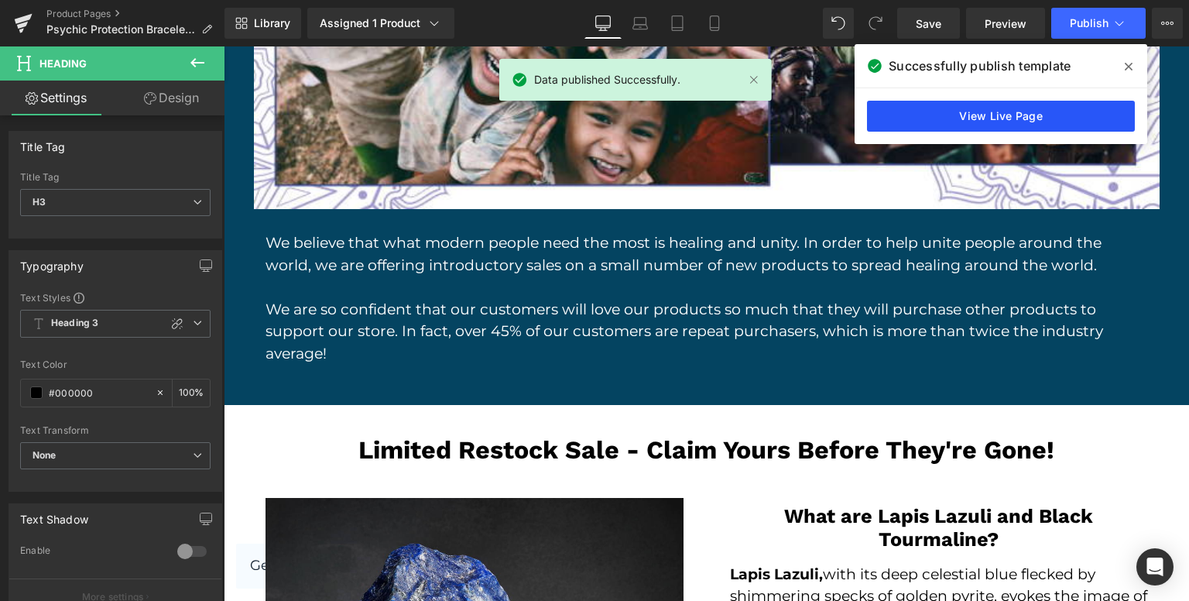
click at [978, 113] on link "View Live Page" at bounding box center [1001, 116] width 268 height 31
